Goal: Task Accomplishment & Management: Manage account settings

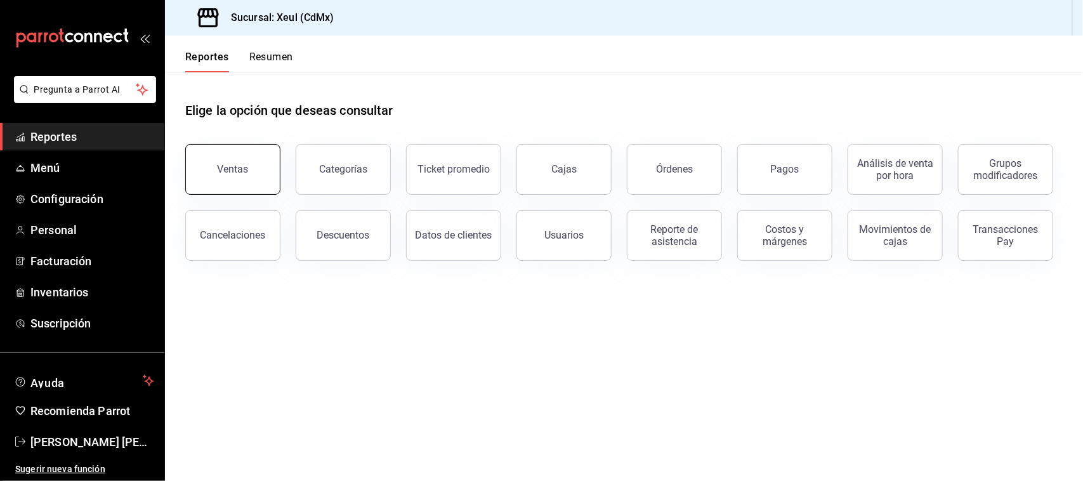
click at [224, 180] on button "Ventas" at bounding box center [232, 169] width 95 height 51
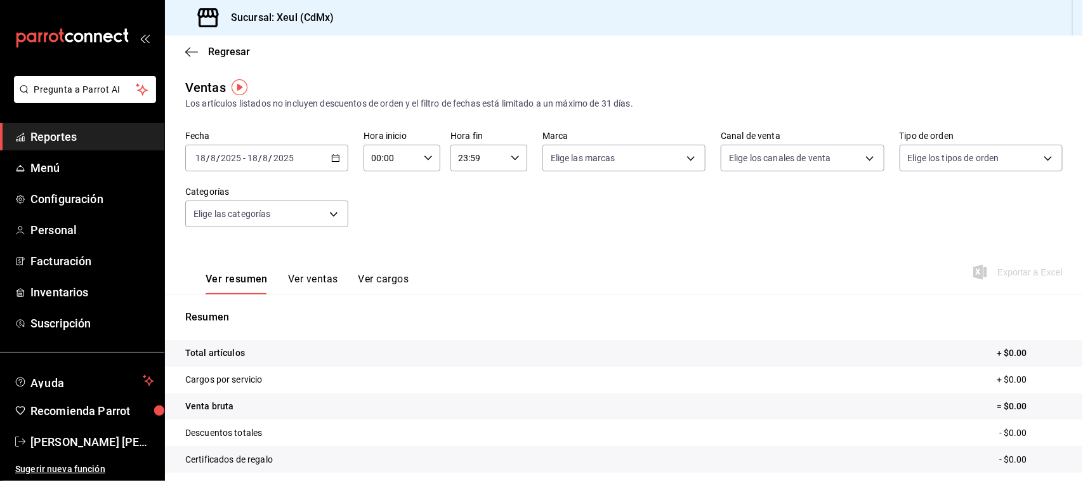
click at [336, 162] on div "[DATE] [DATE] - [DATE] [DATE]" at bounding box center [266, 158] width 163 height 27
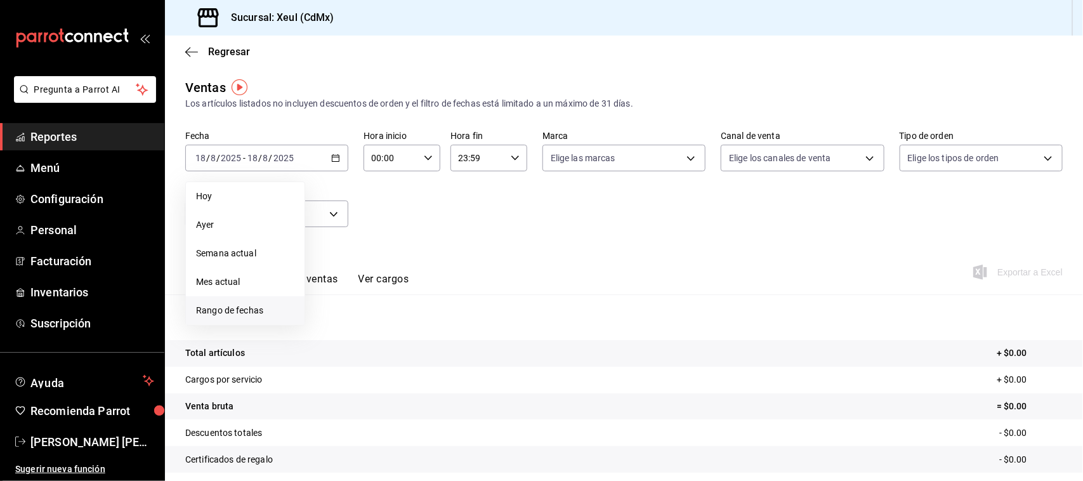
click at [241, 311] on span "Rango de fechas" at bounding box center [245, 310] width 98 height 13
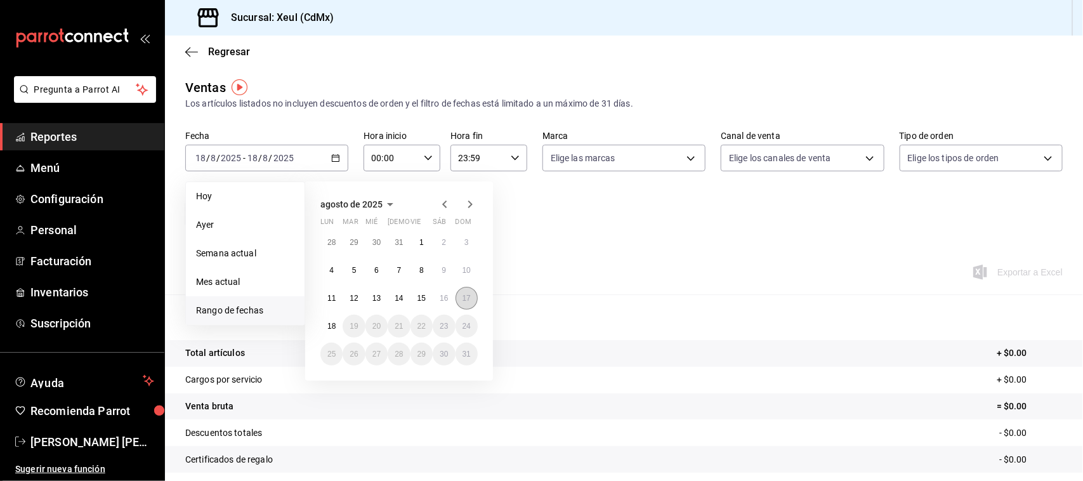
click at [464, 301] on abbr "17" at bounding box center [466, 298] width 8 height 9
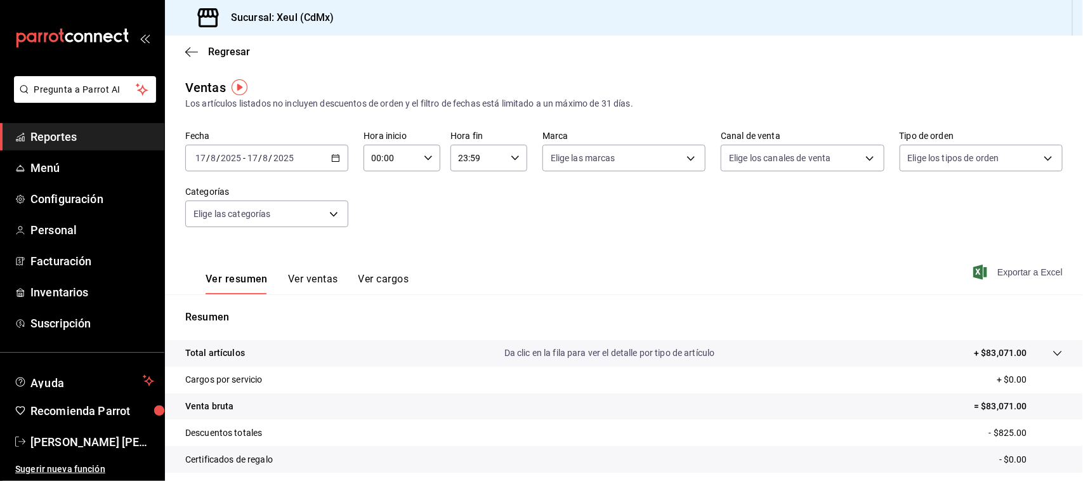
click at [1034, 277] on span "Exportar a Excel" at bounding box center [1019, 271] width 87 height 15
click at [187, 58] on div "Regresar" at bounding box center [624, 52] width 918 height 32
click at [187, 49] on icon "button" at bounding box center [191, 51] width 13 height 11
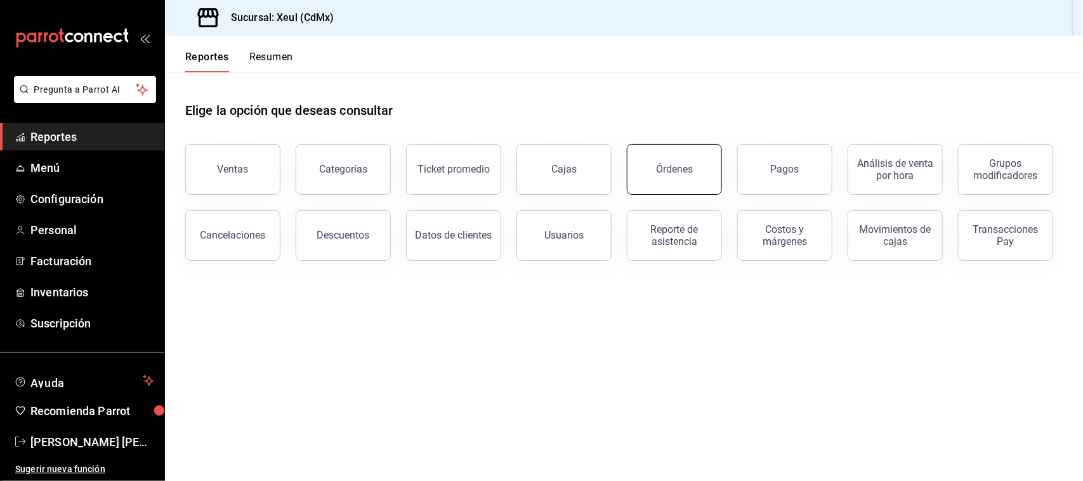
click at [663, 166] on div "Órdenes" at bounding box center [674, 169] width 37 height 12
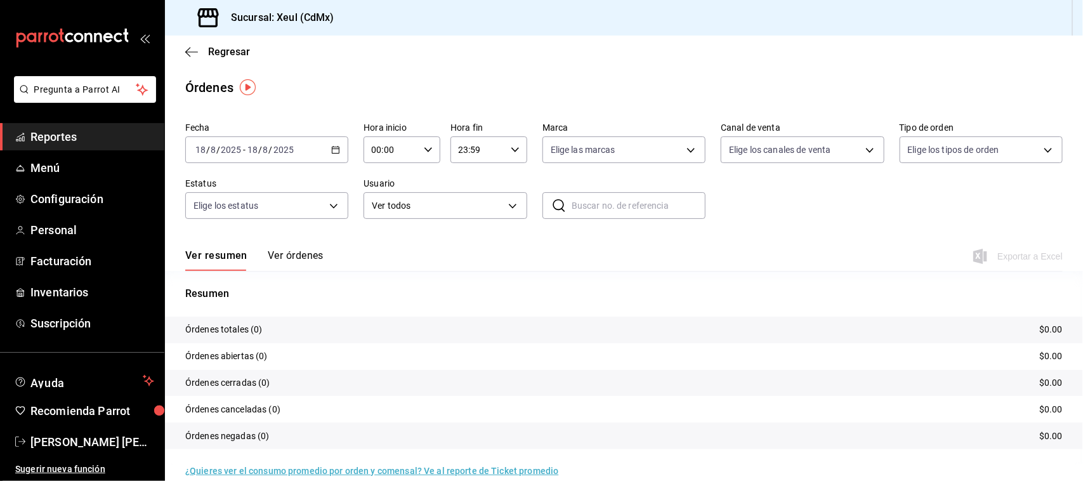
click at [339, 153] on div "[DATE] [DATE] - [DATE] [DATE]" at bounding box center [266, 149] width 163 height 27
click at [242, 334] on span "Rango de fechas" at bounding box center [245, 330] width 98 height 13
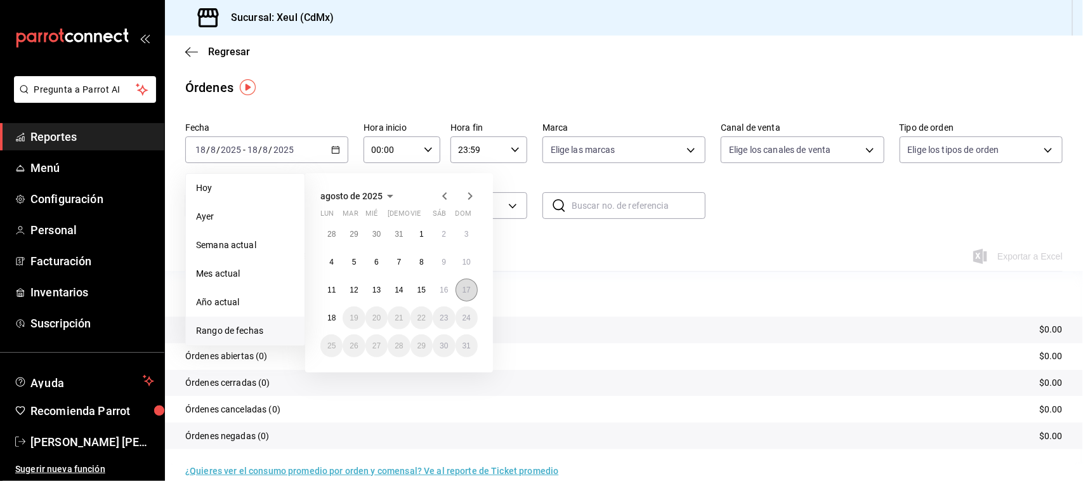
click at [469, 292] on abbr "17" at bounding box center [466, 289] width 8 height 9
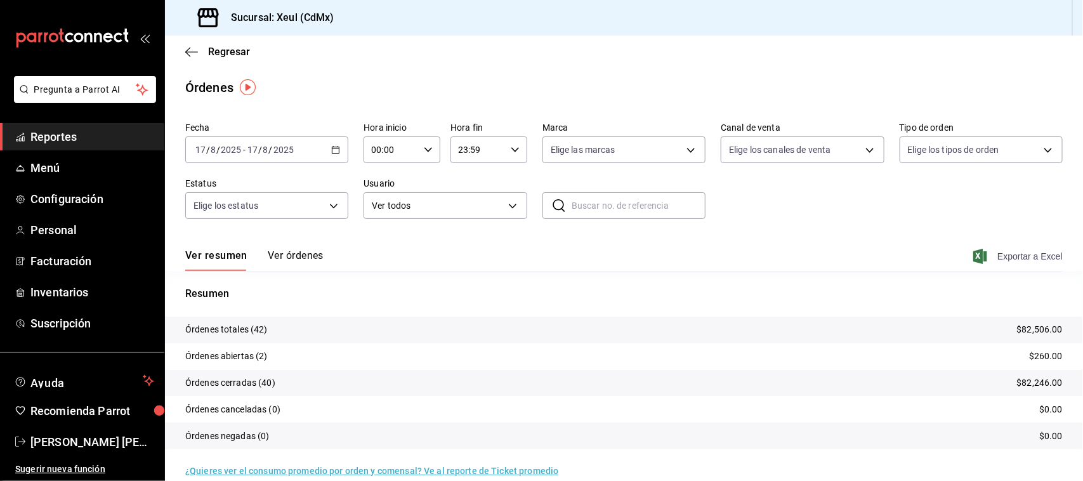
click at [1014, 255] on span "Exportar a Excel" at bounding box center [1019, 256] width 87 height 15
click at [333, 157] on div "[DATE] [DATE] - [DATE] [DATE]" at bounding box center [266, 149] width 163 height 27
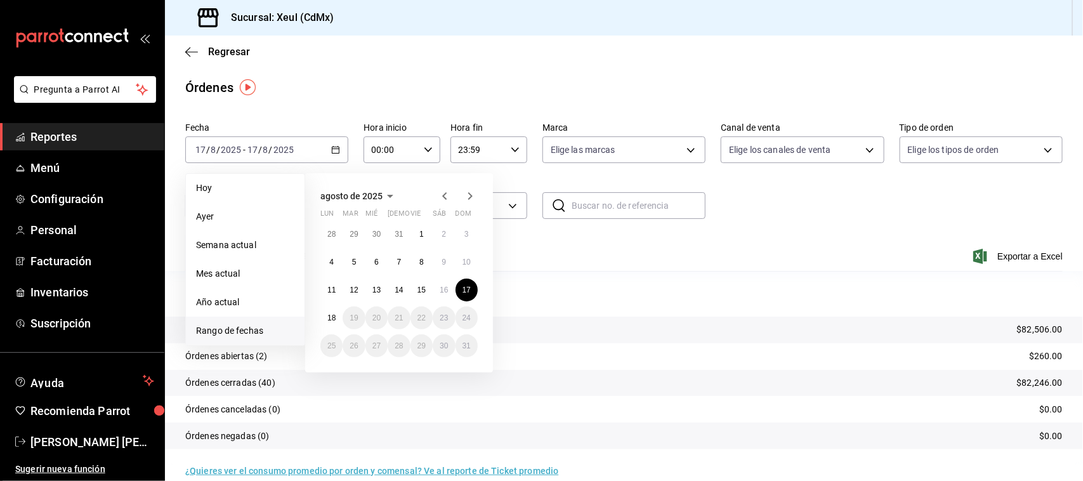
click at [742, 251] on div "Ver resumen Ver órdenes Exportar a Excel" at bounding box center [623, 252] width 877 height 37
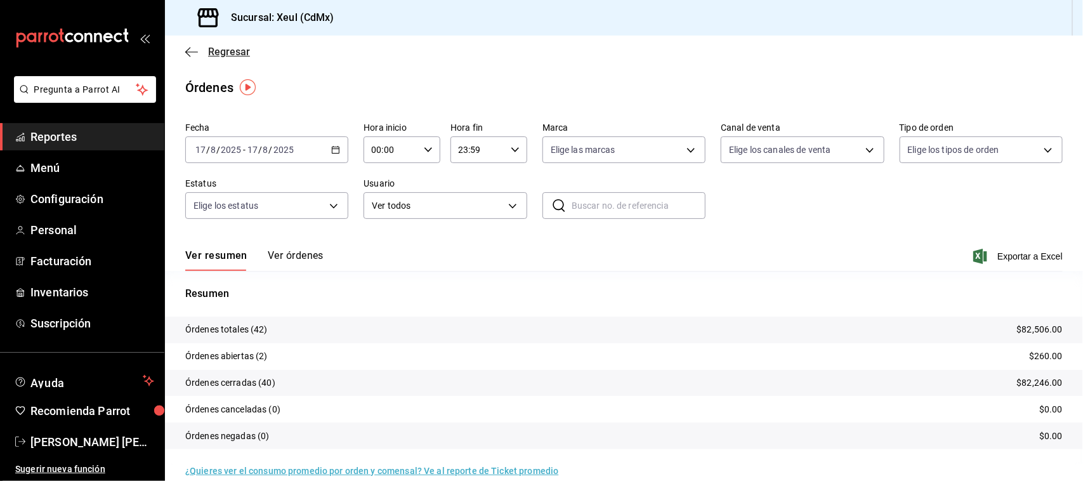
click at [188, 52] on icon "button" at bounding box center [191, 51] width 13 height 11
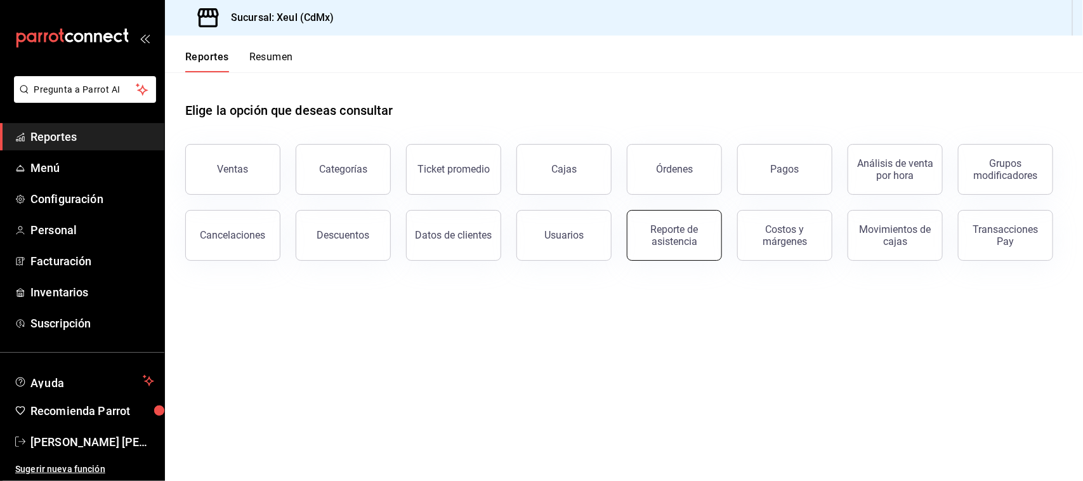
click at [674, 243] on div "Reporte de asistencia" at bounding box center [674, 235] width 79 height 24
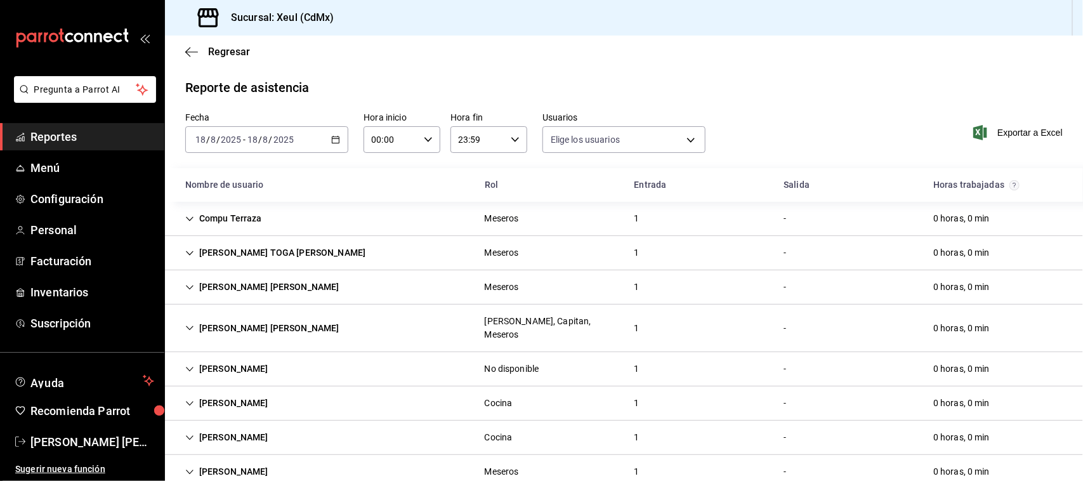
type input "e45a3e3a-c97b-466a-a610-66681751ffd6,225e9aa6-837f-466e-b04b-bca696eb9ce0,cc7cc…"
click at [334, 145] on div "[DATE] [DATE] - [DATE] [DATE]" at bounding box center [266, 139] width 163 height 27
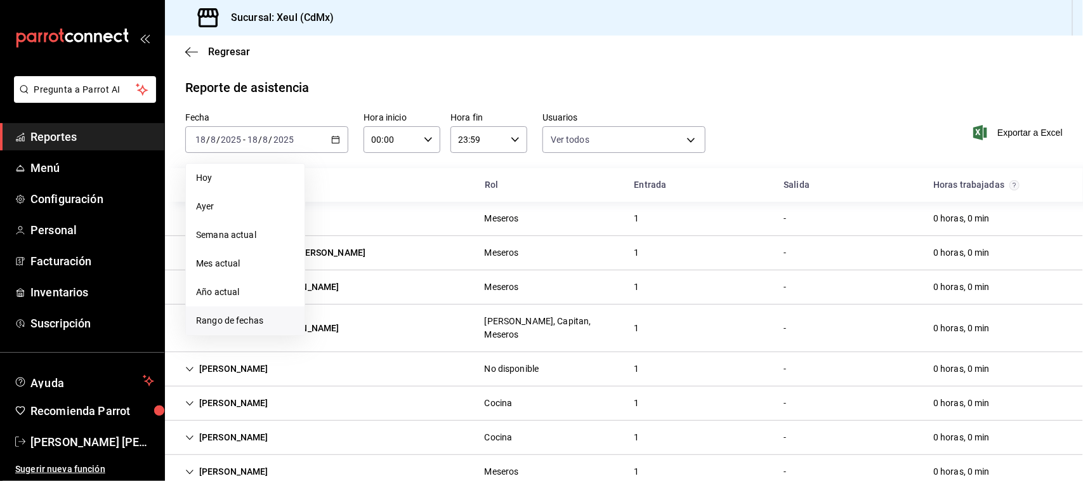
click at [289, 322] on span "Rango de fechas" at bounding box center [245, 320] width 98 height 13
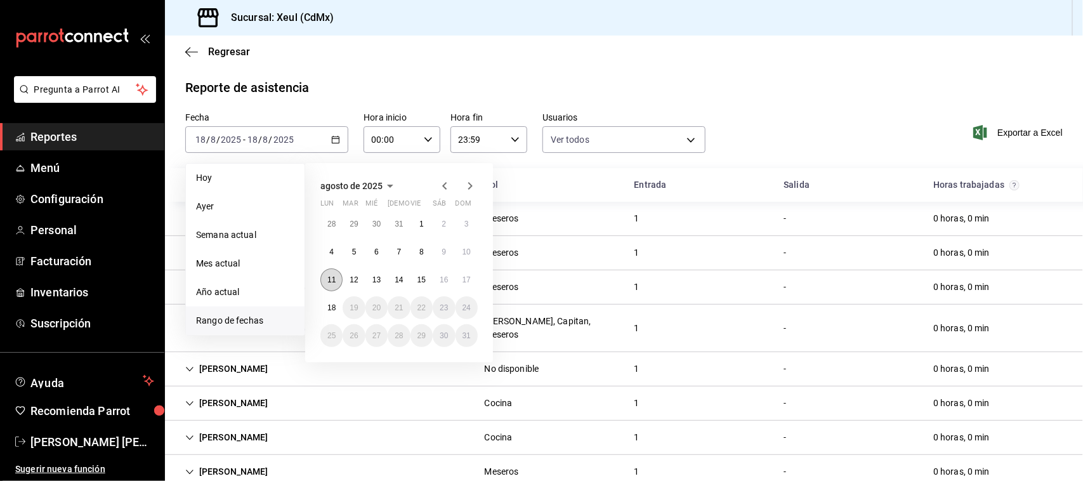
click at [334, 283] on abbr "11" at bounding box center [331, 279] width 8 height 9
click at [469, 282] on abbr "17" at bounding box center [466, 279] width 8 height 9
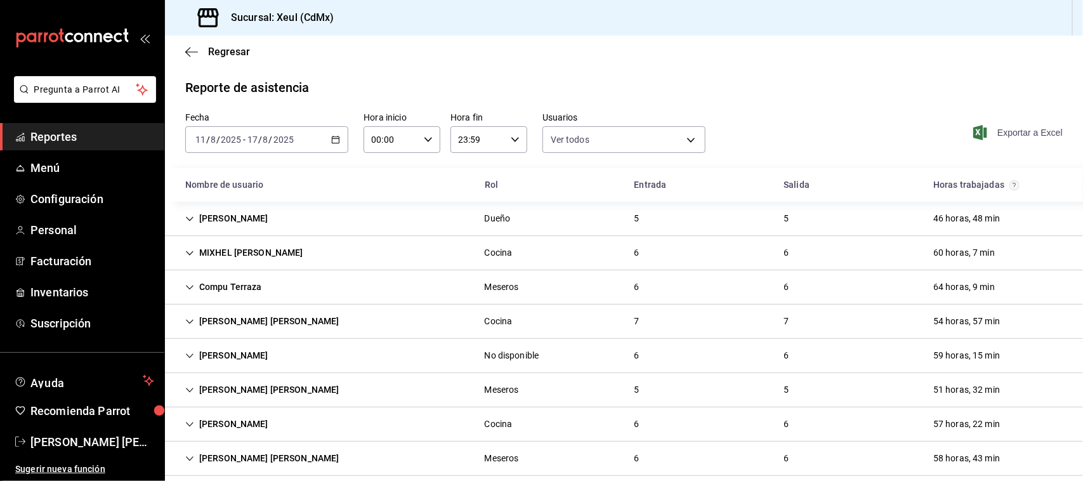
click at [1015, 140] on span "Exportar a Excel" at bounding box center [1019, 132] width 87 height 15
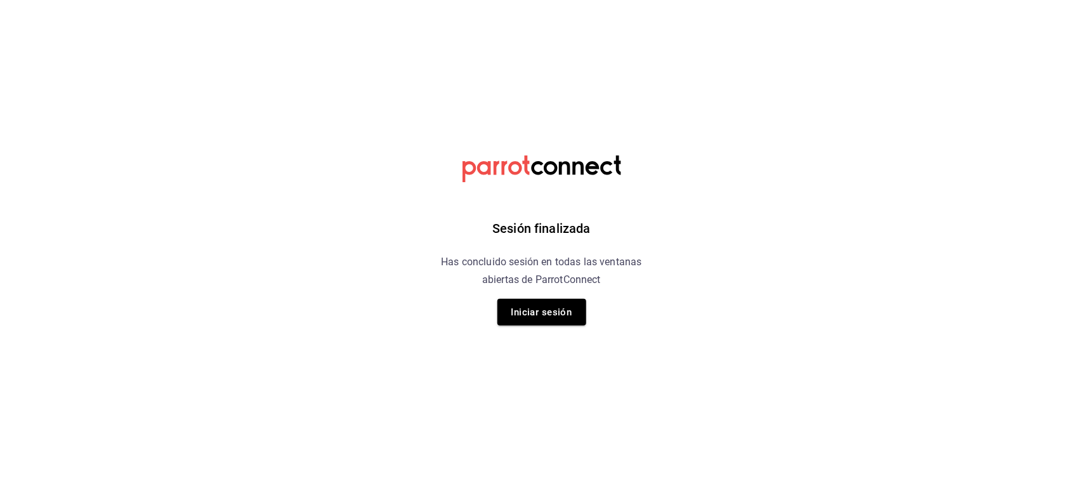
drag, startPoint x: 340, startPoint y: 71, endPoint x: 379, endPoint y: 464, distance: 394.5
click at [340, 0] on html "Sesión finalizada Has concluido sesión en todas las ventanas abiertas de Parrot…" at bounding box center [541, 0] width 1083 height 0
click at [559, 311] on button "Iniciar sesión" at bounding box center [541, 312] width 89 height 27
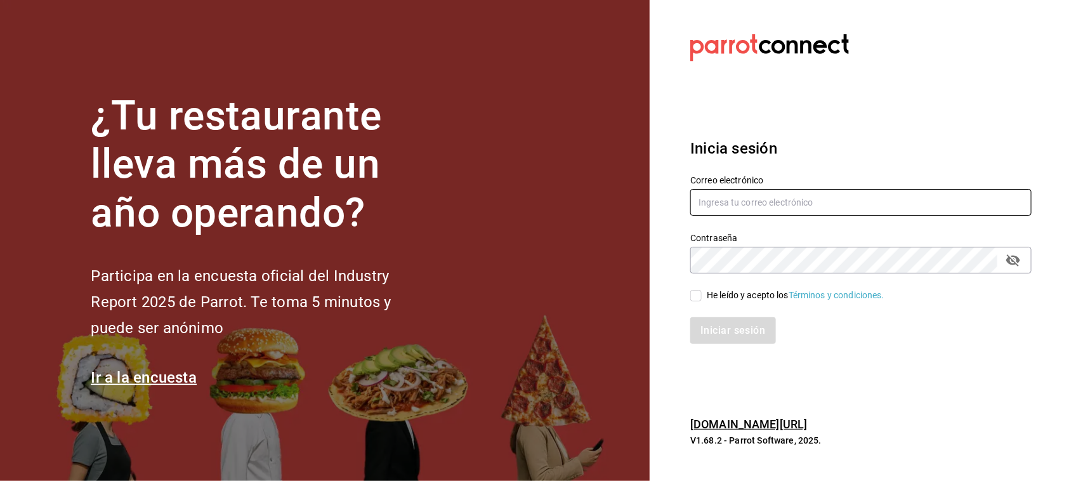
type input "[EMAIL_ADDRESS][PERSON_NAME][PERSON_NAME][DOMAIN_NAME]"
click at [698, 296] on input "He leído y acepto los Términos y condiciones." at bounding box center [695, 295] width 11 height 11
checkbox input "true"
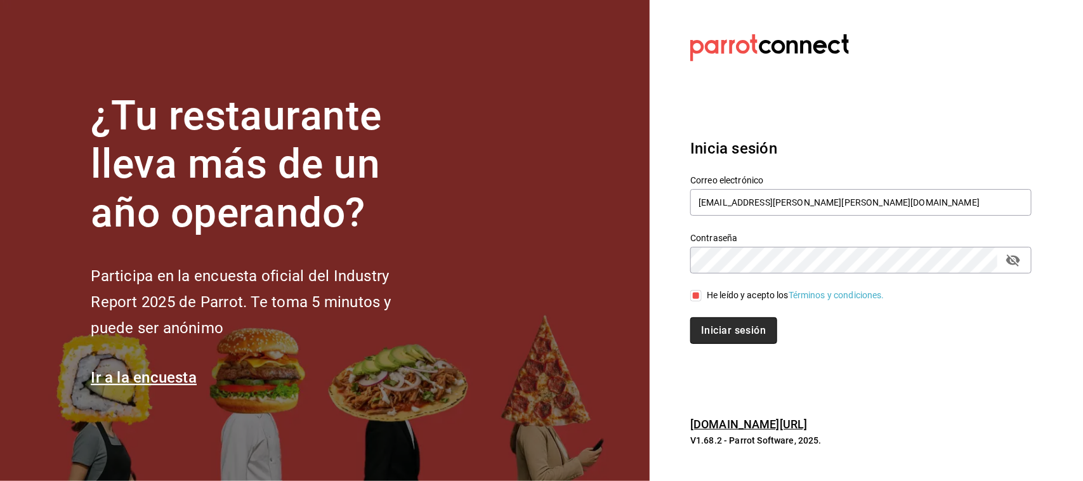
click at [723, 332] on button "Iniciar sesión" at bounding box center [733, 330] width 86 height 27
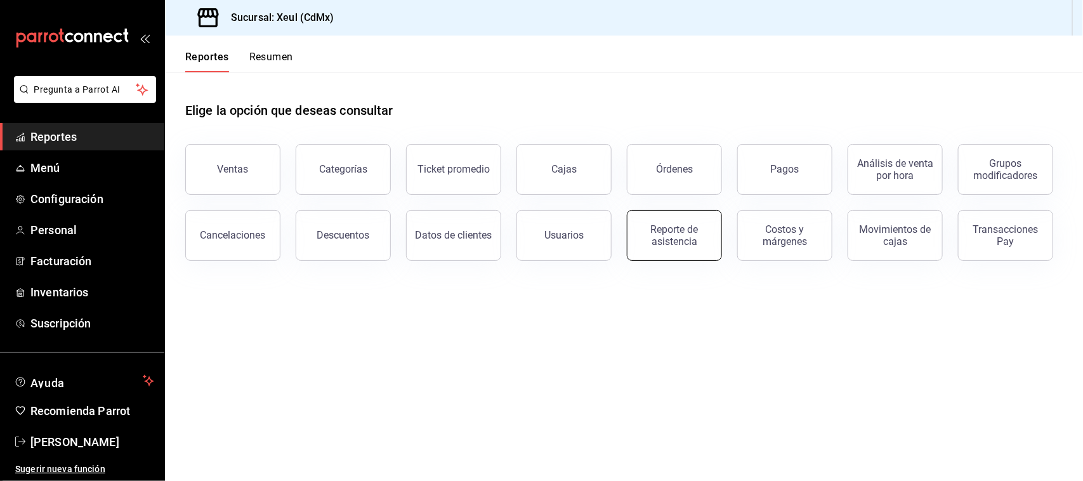
click at [679, 239] on div "Reporte de asistencia" at bounding box center [674, 235] width 79 height 24
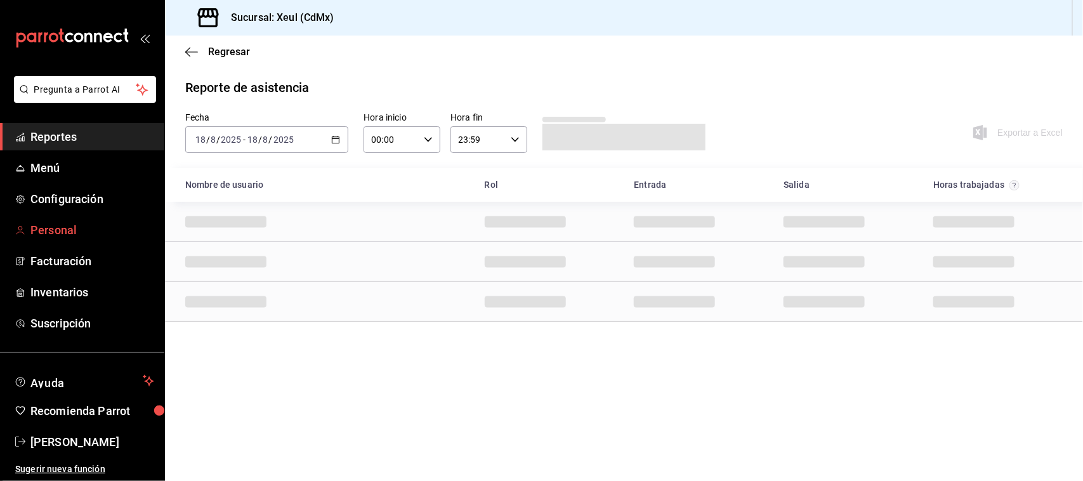
click at [67, 238] on span "Personal" at bounding box center [92, 229] width 124 height 17
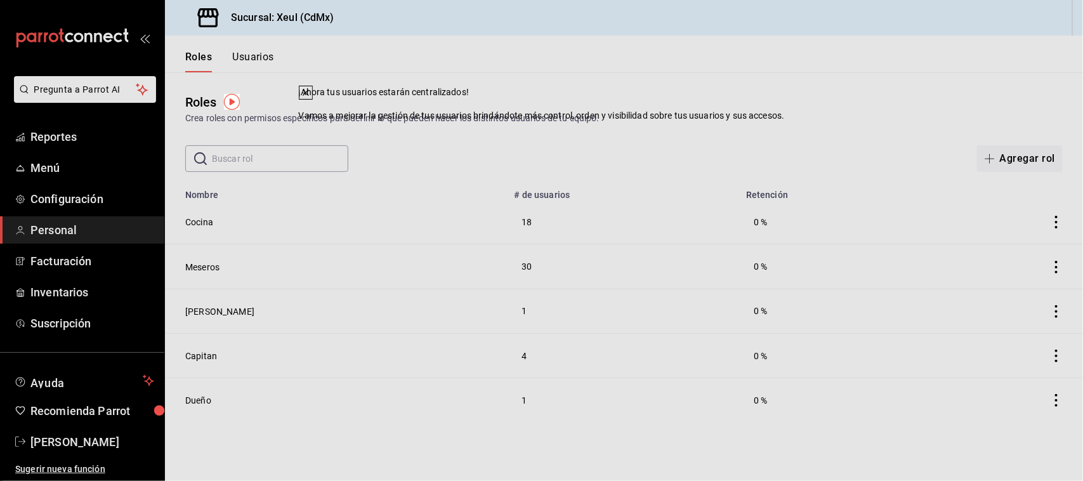
click at [686, 132] on div "Roles Crea roles con permisos específicos para definir lo que pueden hacer los …" at bounding box center [624, 122] width 918 height 100
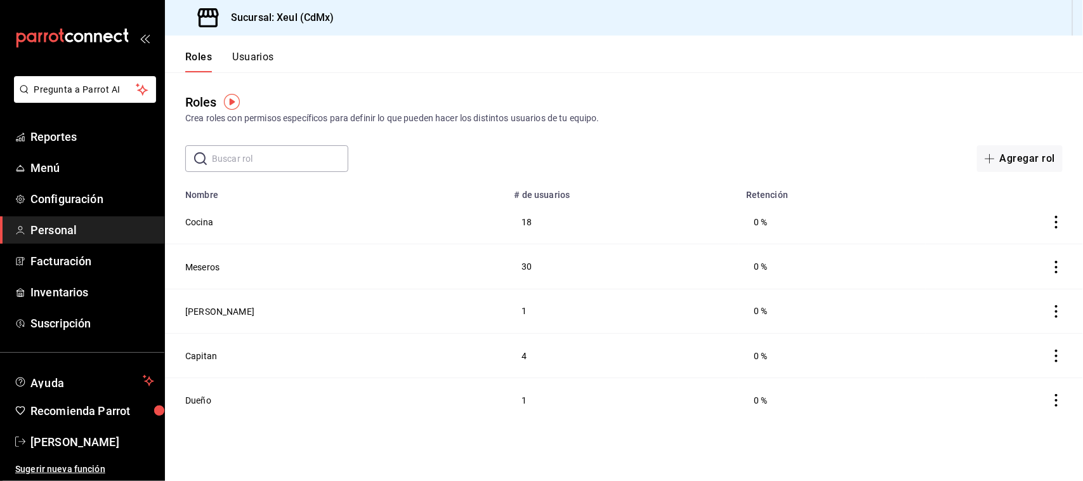
click at [259, 57] on button "Usuarios" at bounding box center [253, 62] width 42 height 22
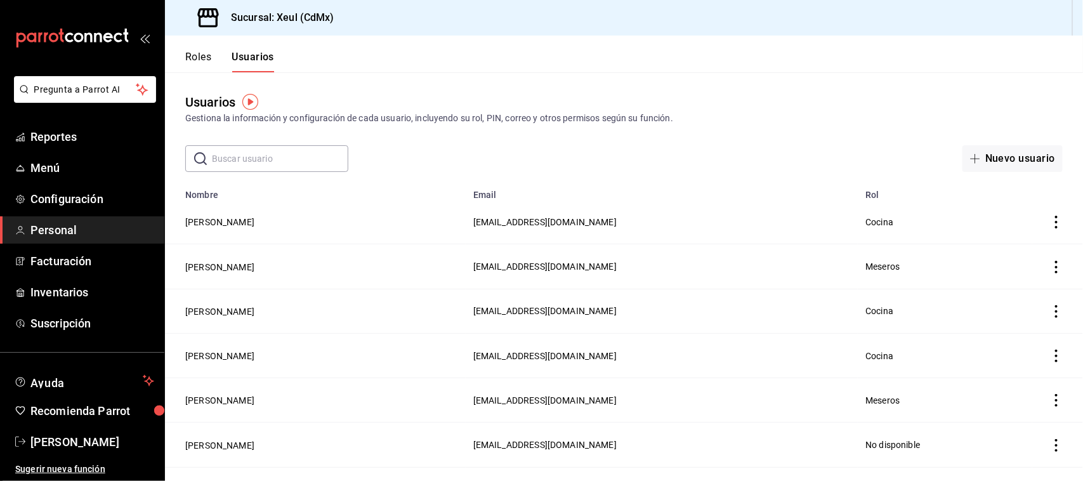
click at [294, 164] on input "text" at bounding box center [280, 158] width 136 height 25
